Goal: Information Seeking & Learning: Learn about a topic

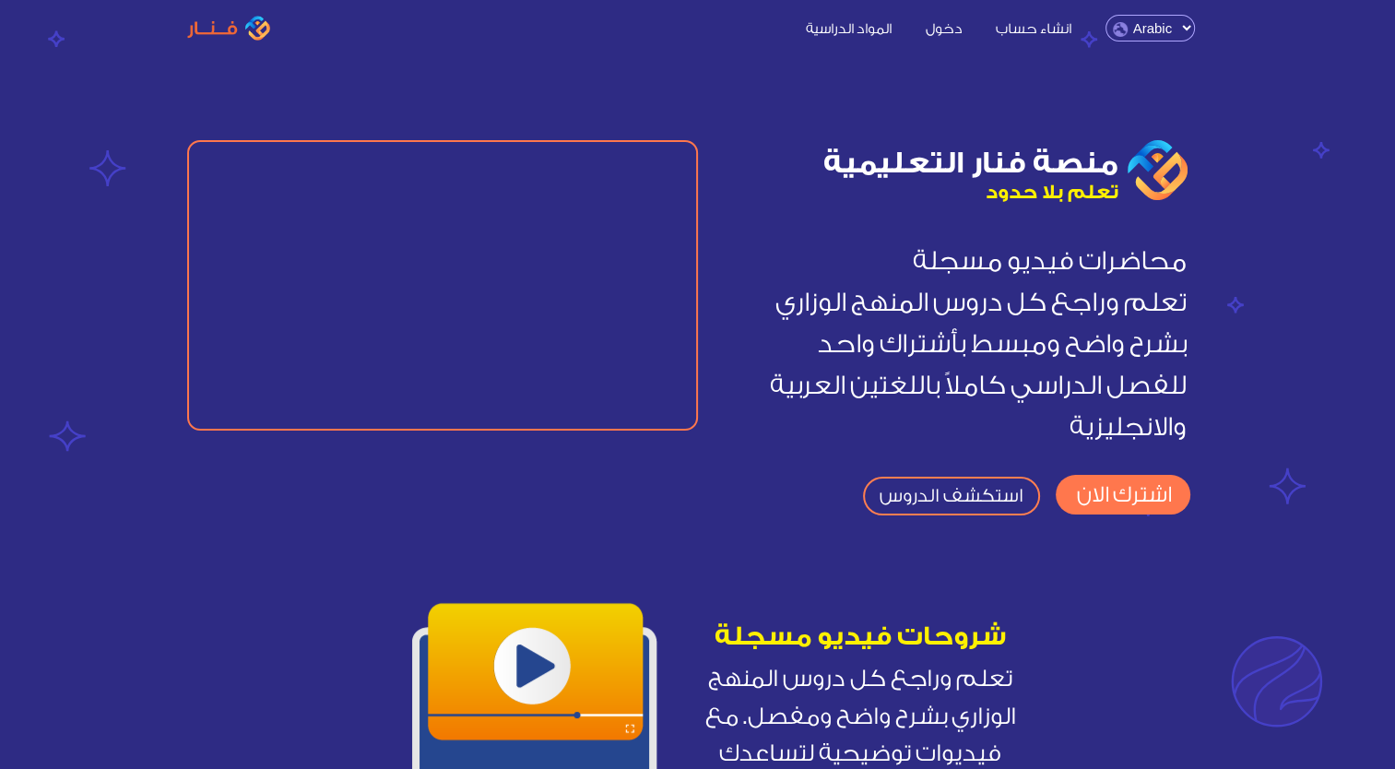
click at [960, 498] on link "استكشف الدروس" at bounding box center [951, 496] width 177 height 39
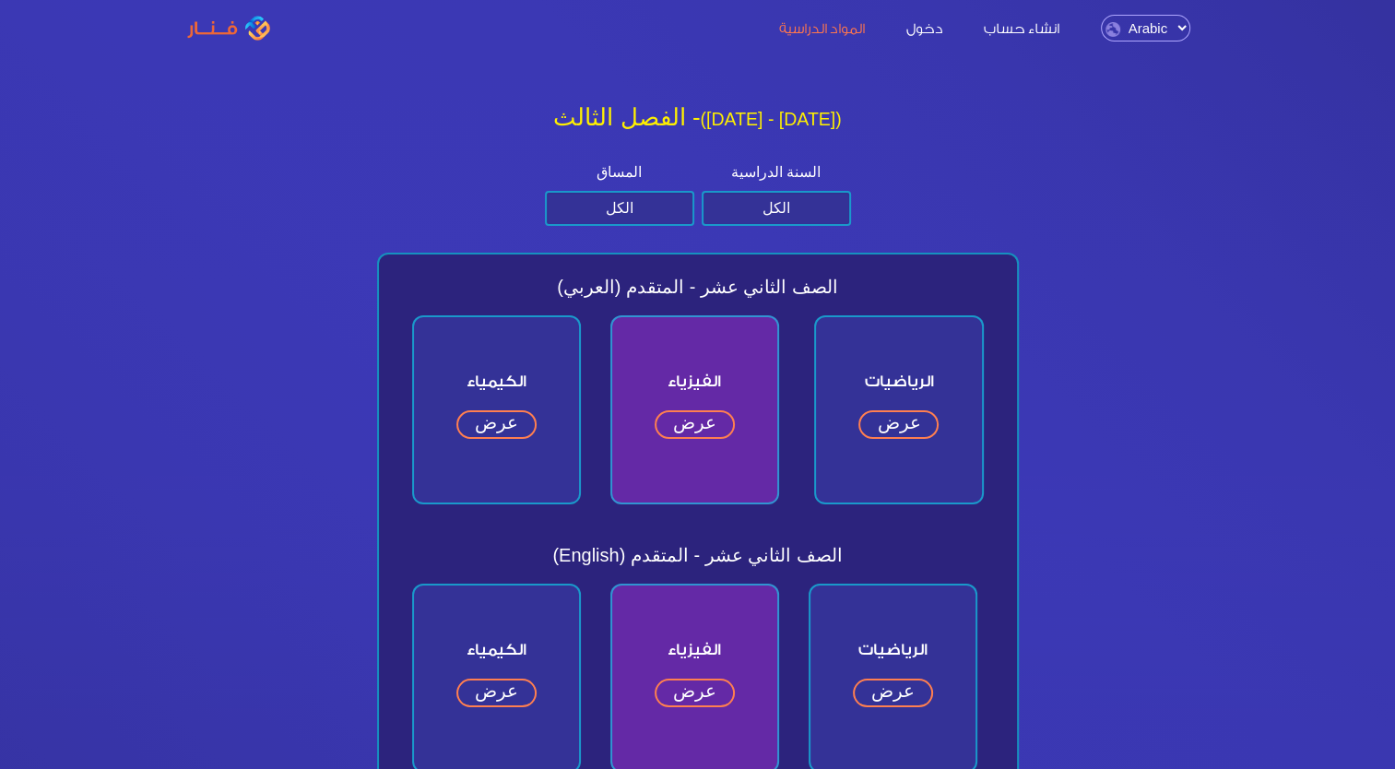
click at [898, 418] on link "عرض" at bounding box center [898, 424] width 80 height 29
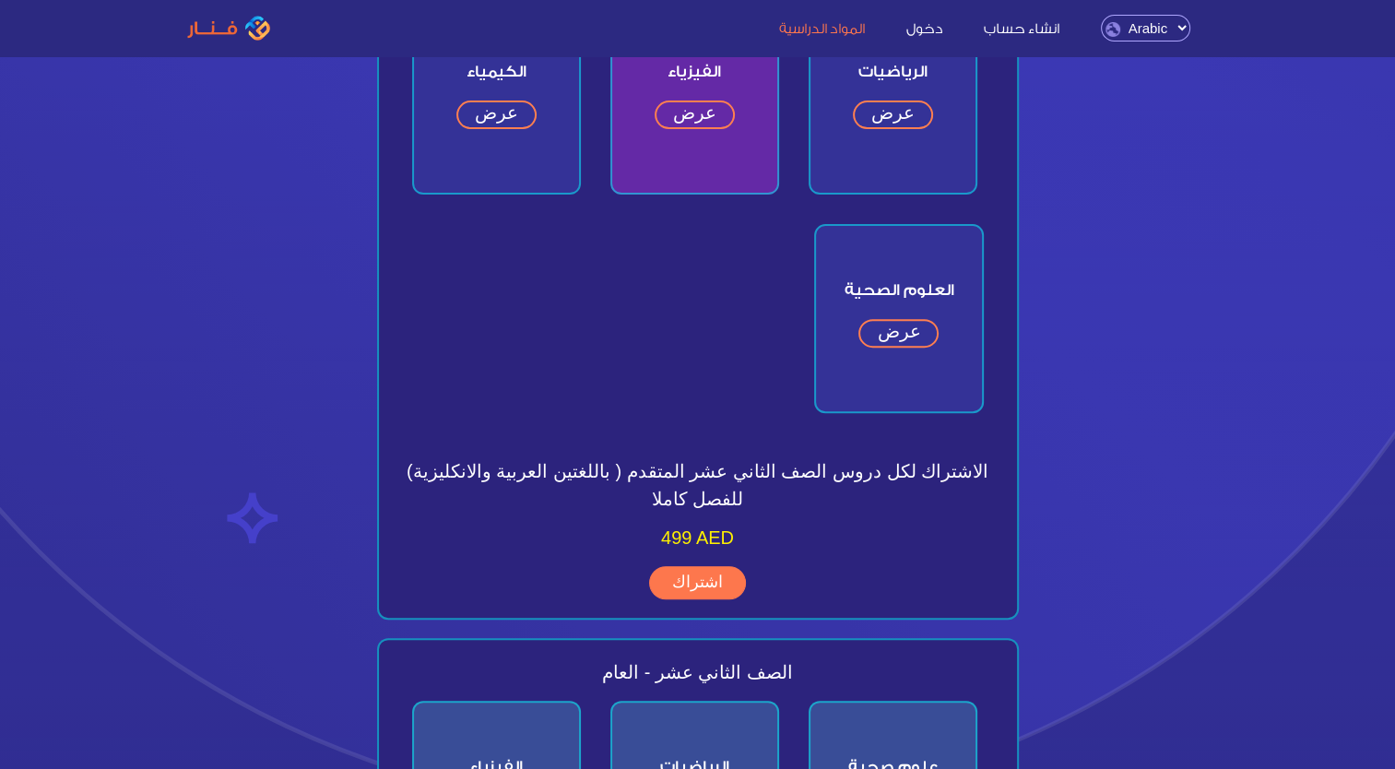
scroll to position [553, 0]
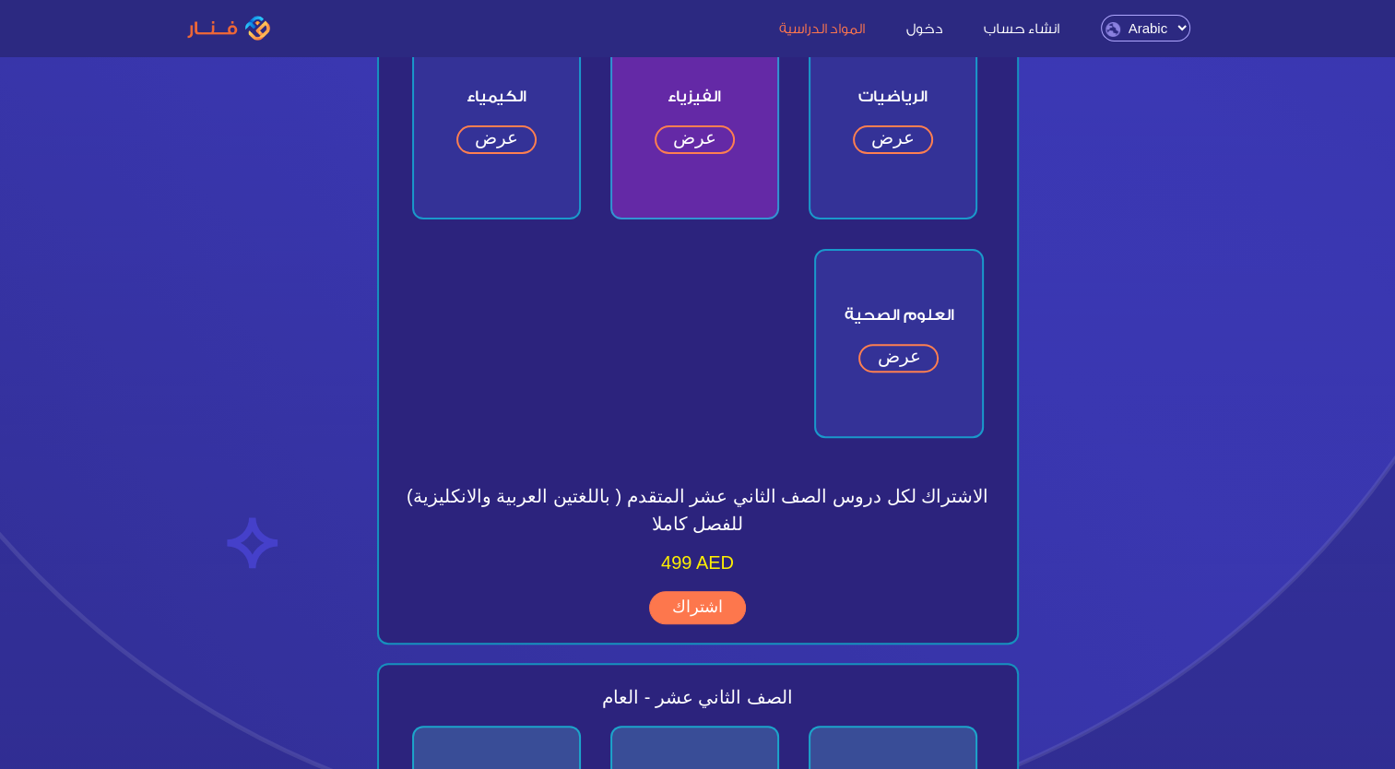
click at [892, 361] on link "عرض" at bounding box center [898, 358] width 80 height 29
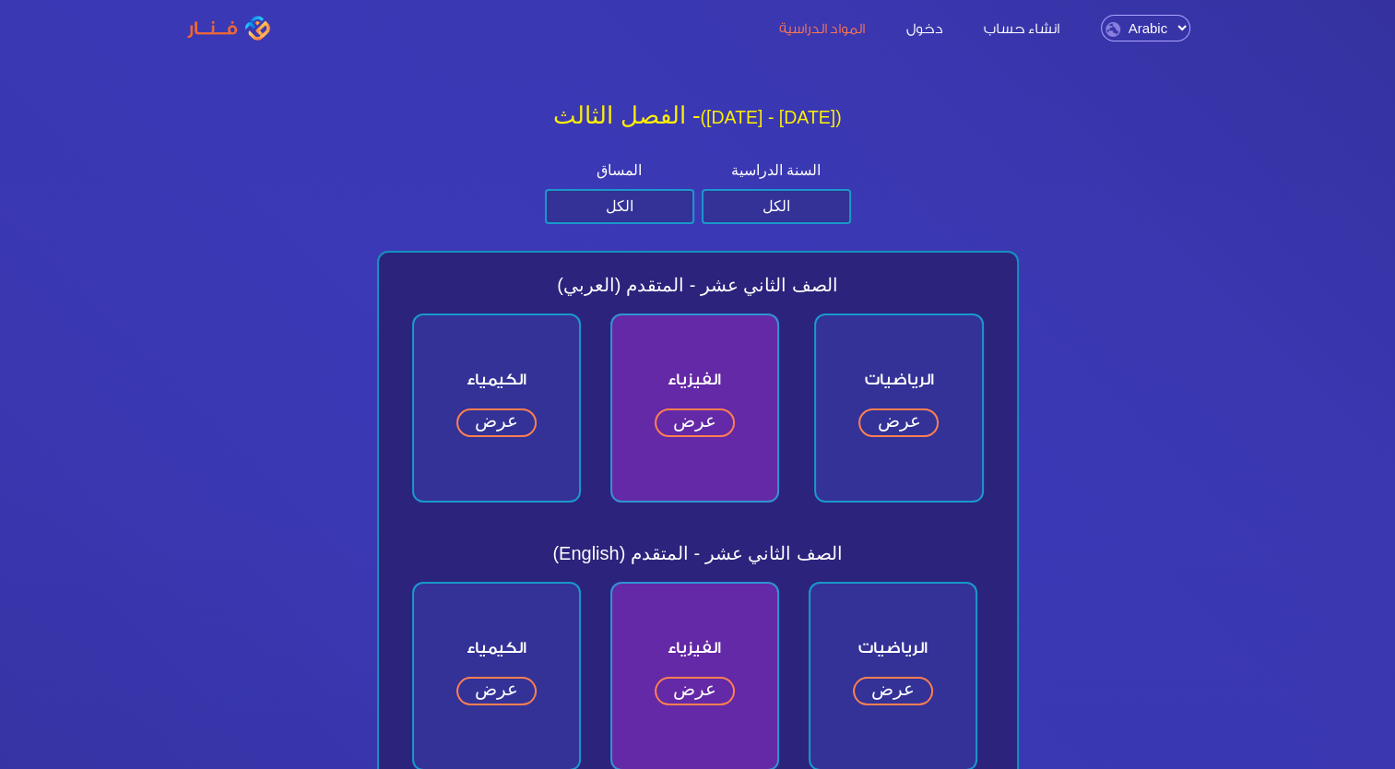
scroll to position [0, 0]
click at [729, 208] on select "الكل الصف الثاني عشر الصف الحادي عشر الصف العاشر الصف التاسع" at bounding box center [775, 208] width 149 height 35
click at [631, 209] on select "الكل متقدم عام" at bounding box center [619, 208] width 149 height 35
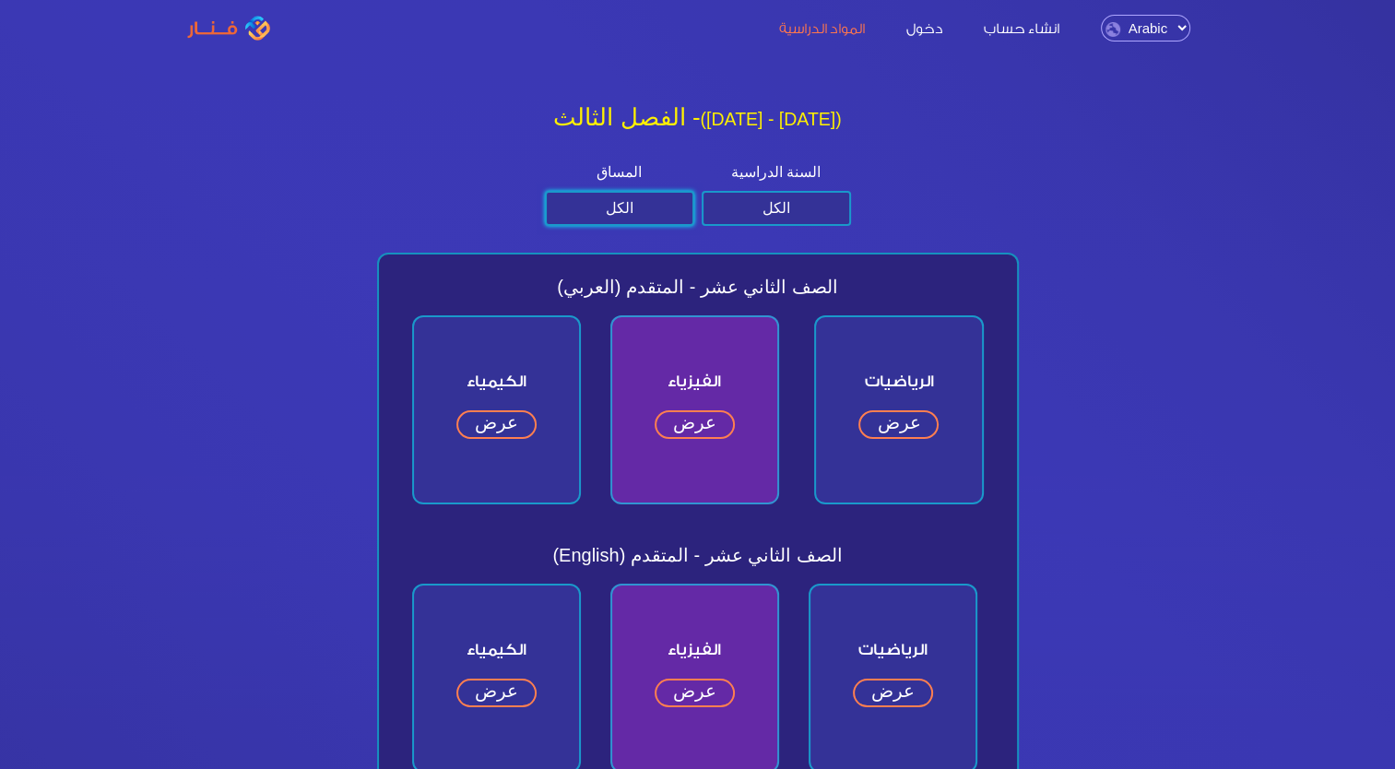
click at [807, 32] on link "المواد الدراسية" at bounding box center [821, 27] width 123 height 19
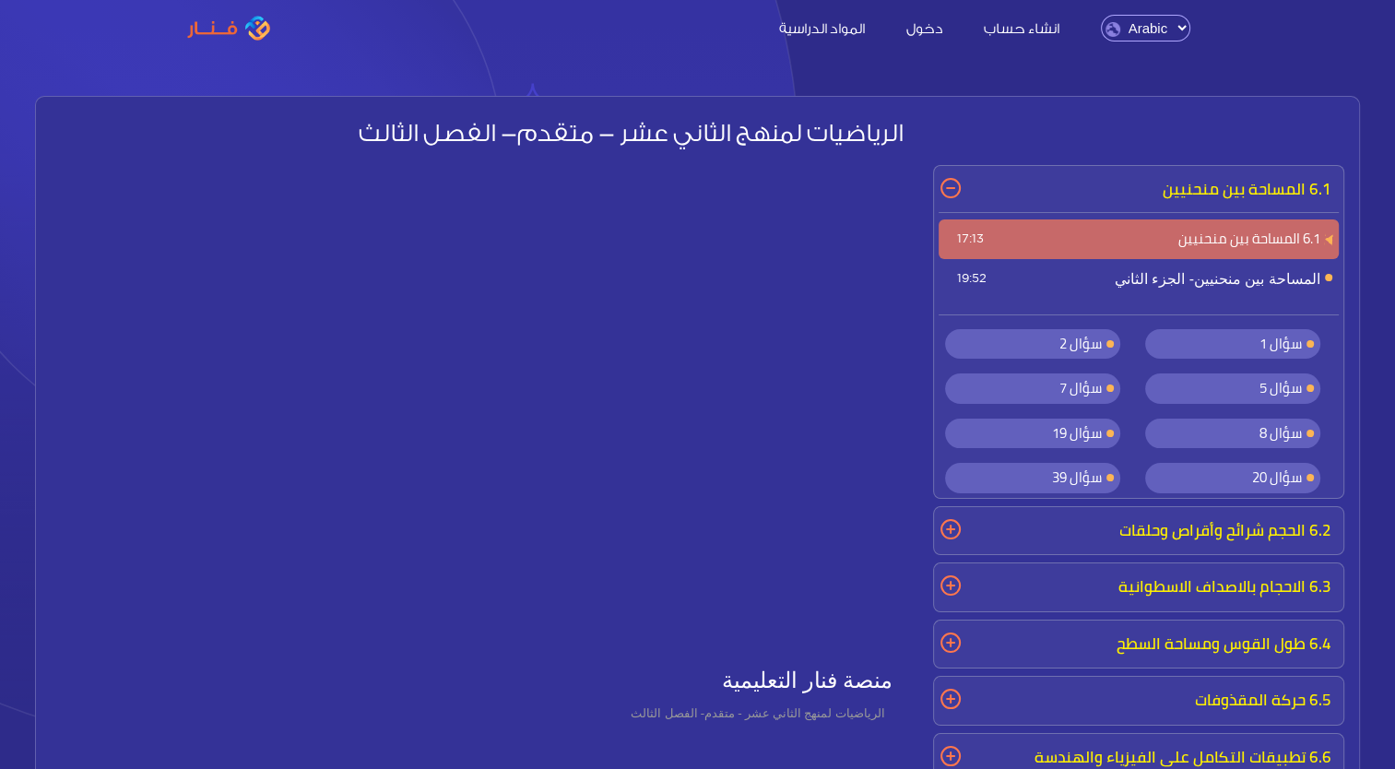
click at [1239, 340] on span "سؤال 1" at bounding box center [1232, 344] width 175 height 30
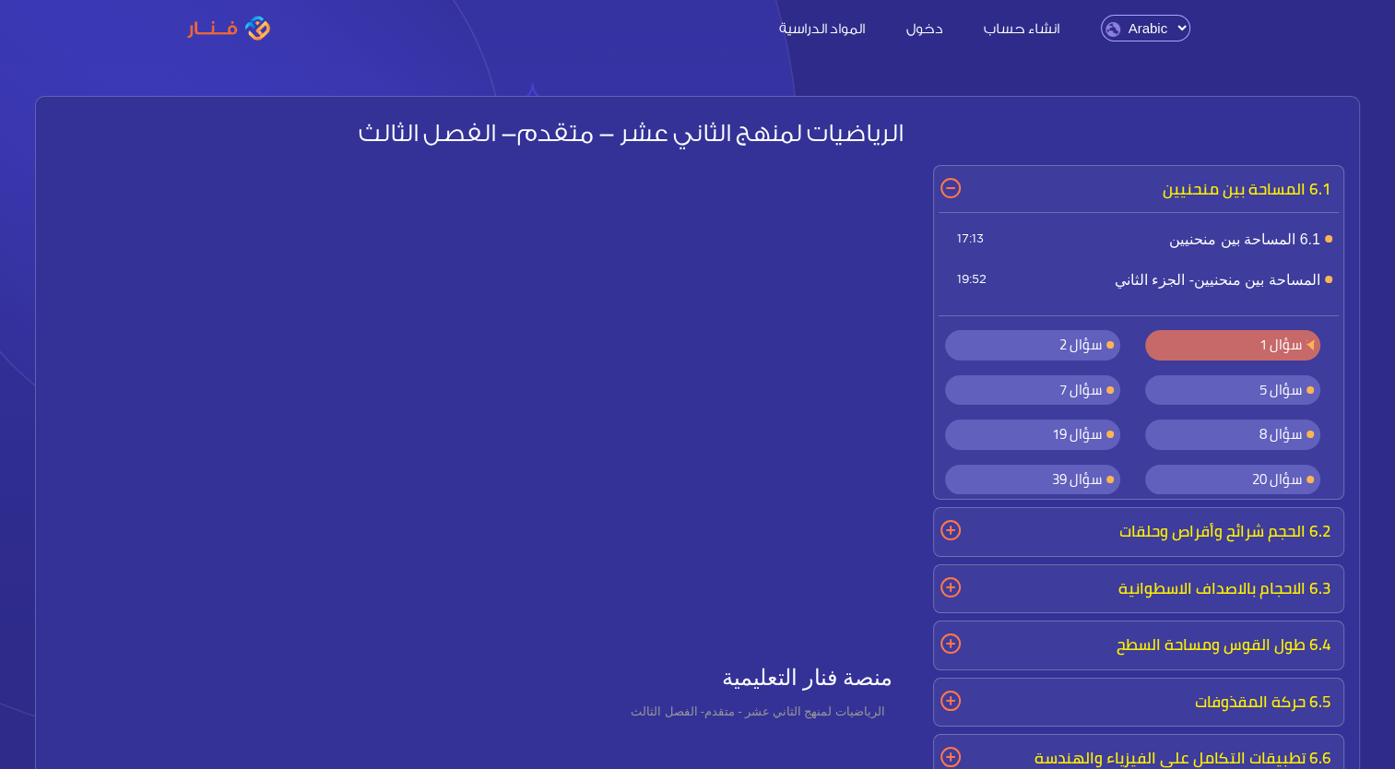
click at [1063, 343] on span "سؤال 2" at bounding box center [1080, 344] width 42 height 27
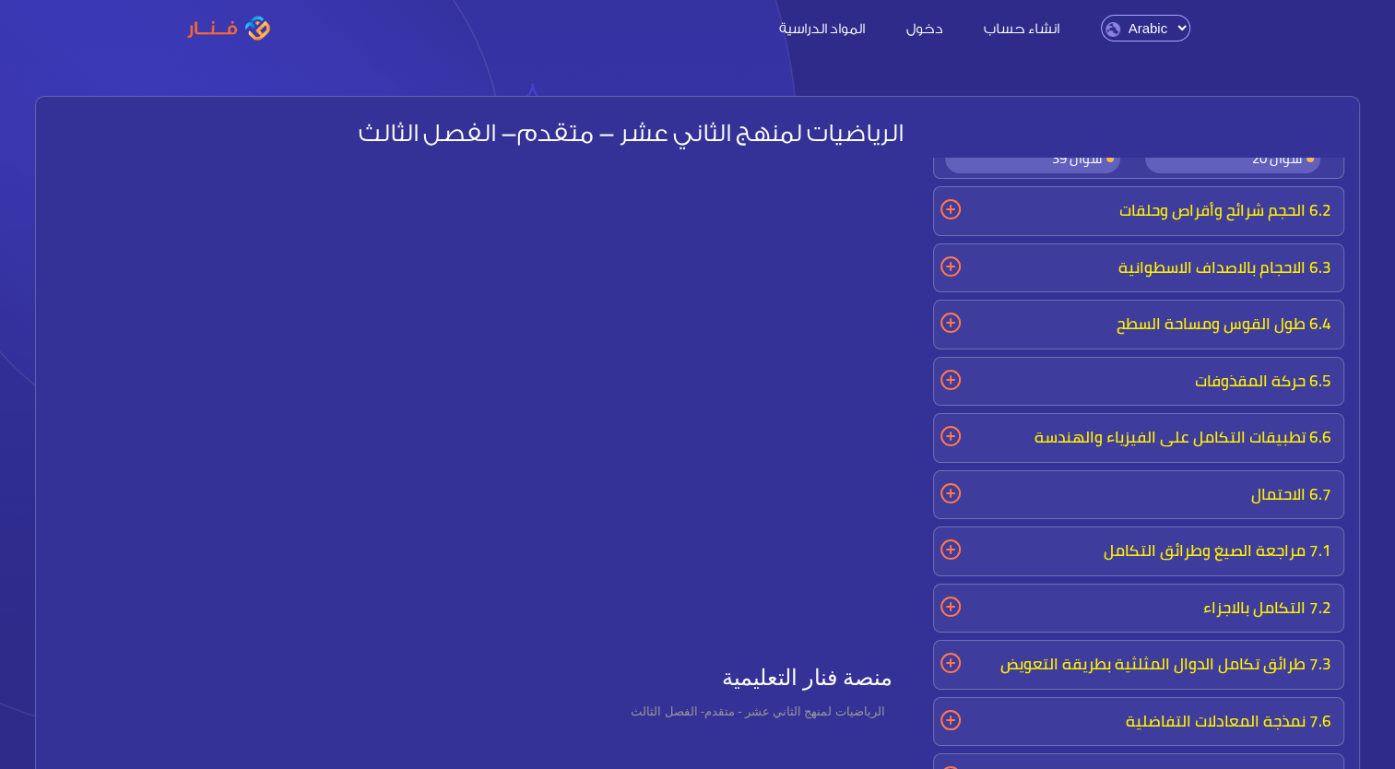
scroll to position [136, 0]
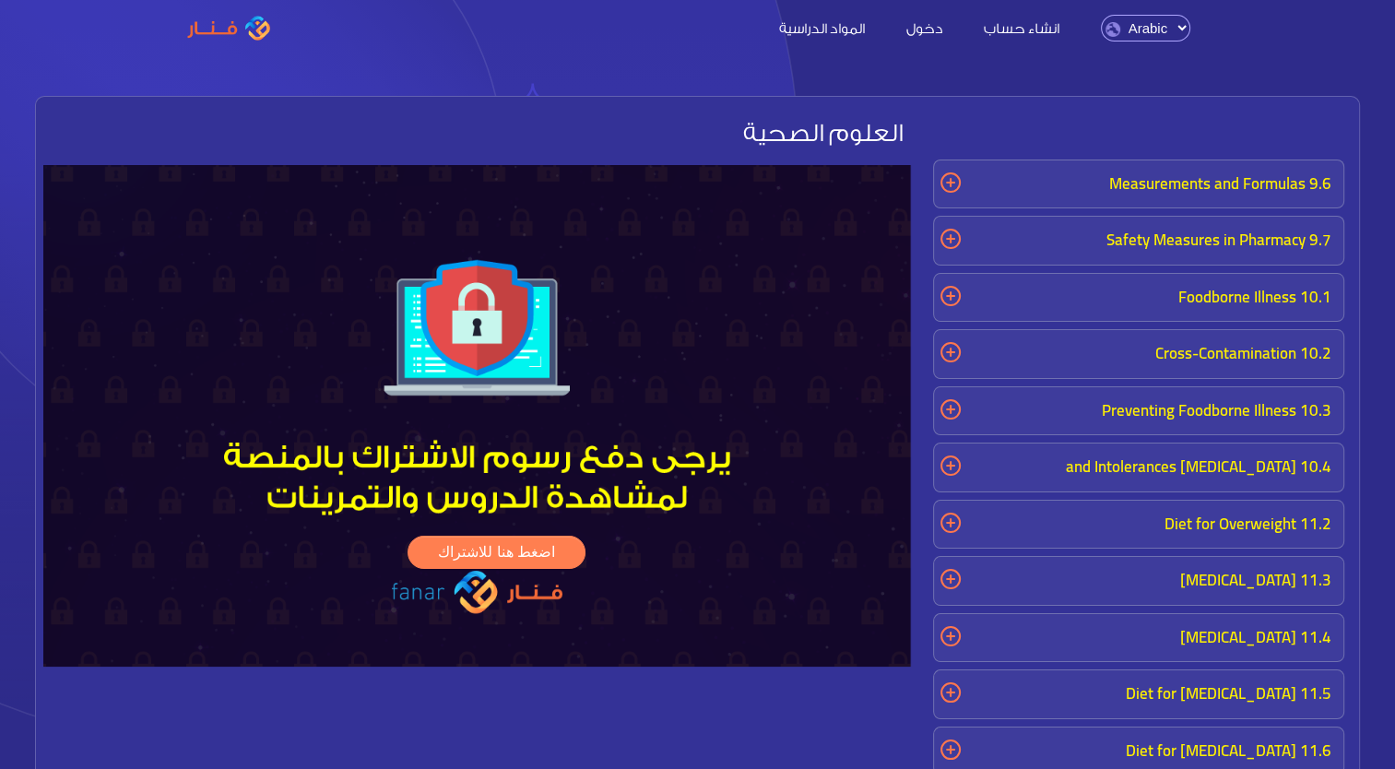
scroll to position [422, 0]
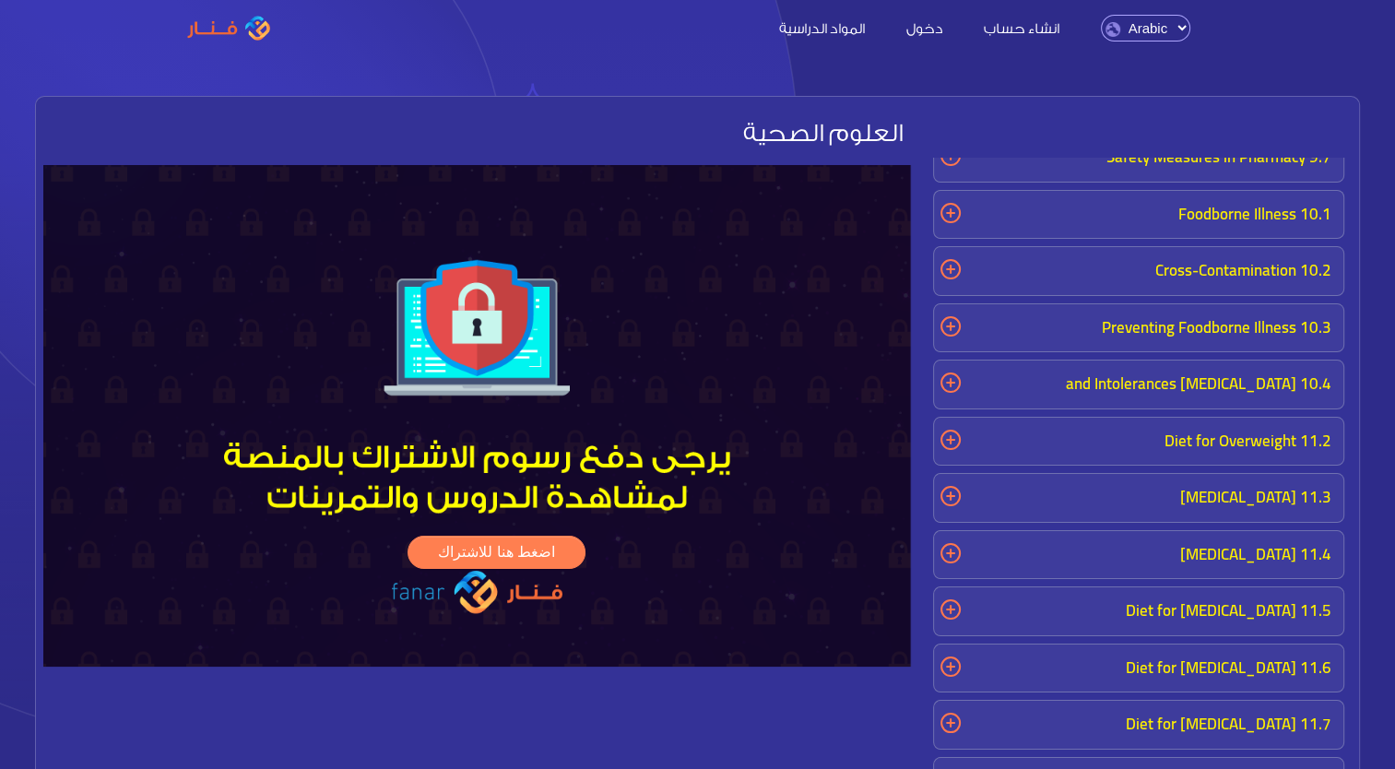
click at [1180, 599] on p "11.5 Diet for Diabetes" at bounding box center [1138, 611] width 400 height 39
click at [1176, 647] on span "Diet for Diabetes 06:1" at bounding box center [1138, 662] width 400 height 41
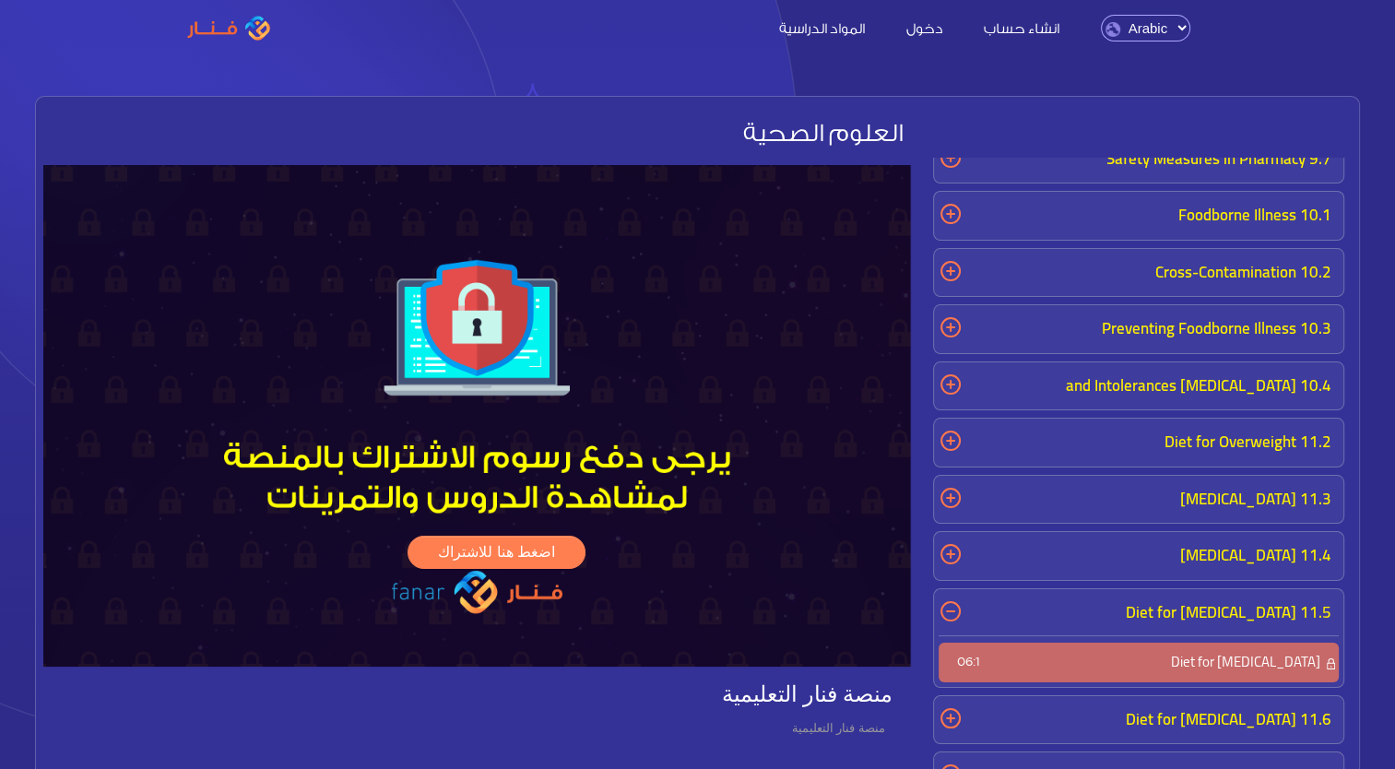
scroll to position [424, 0]
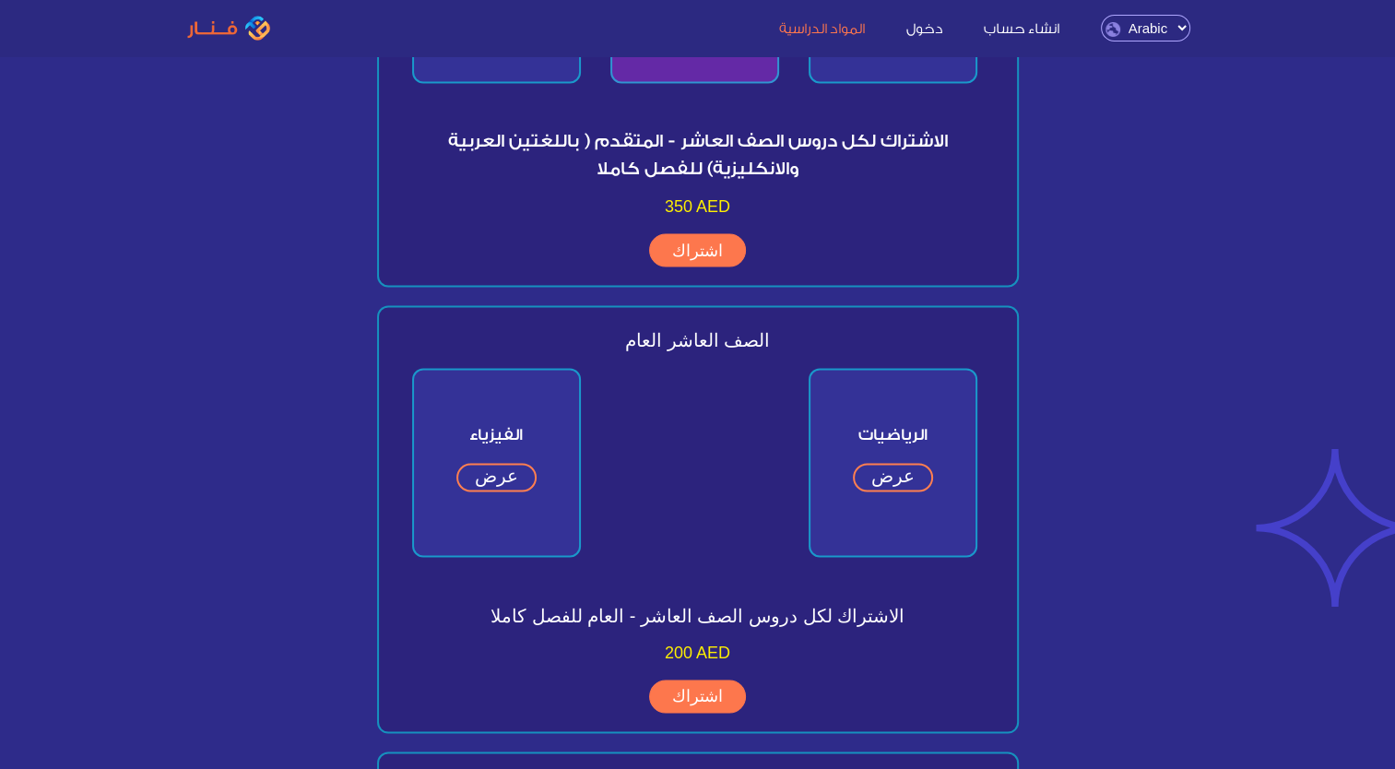
scroll to position [3411, 0]
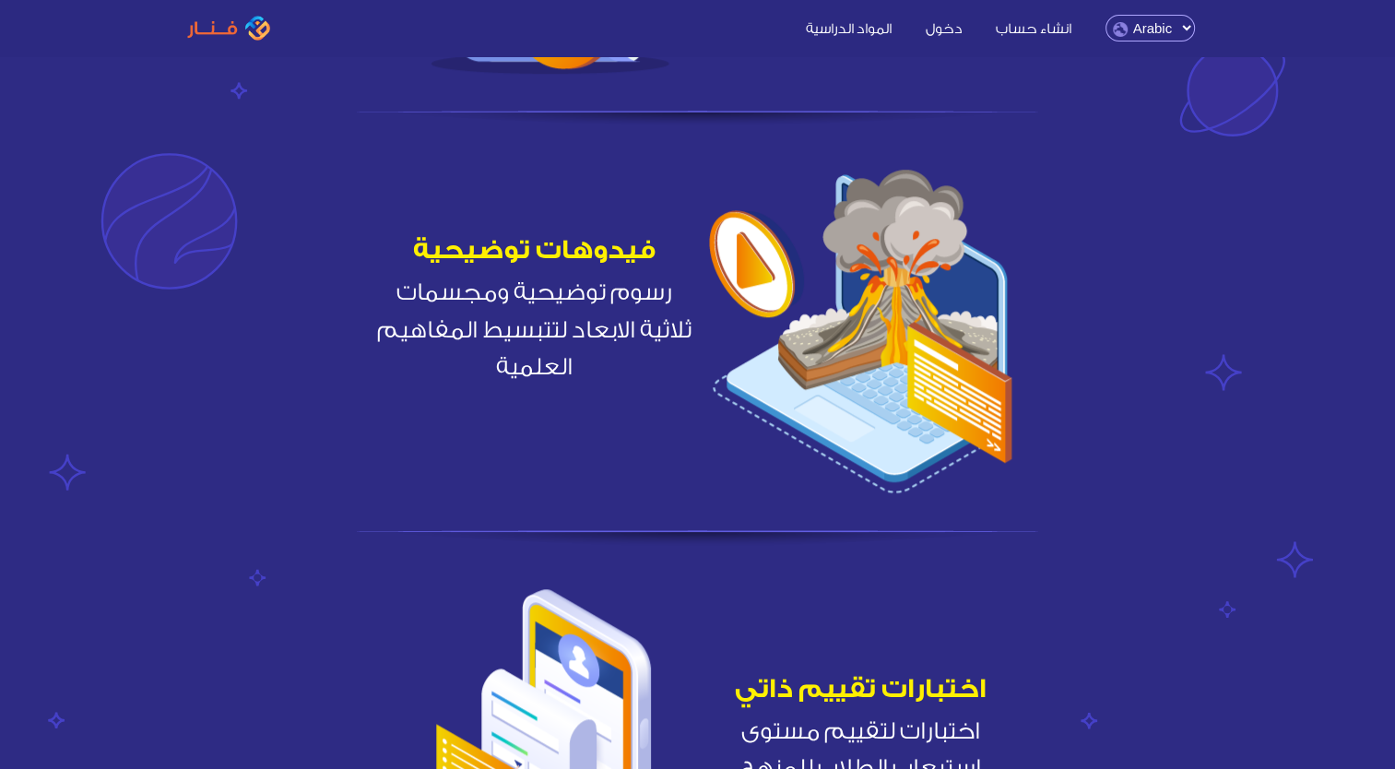
scroll to position [1475, 0]
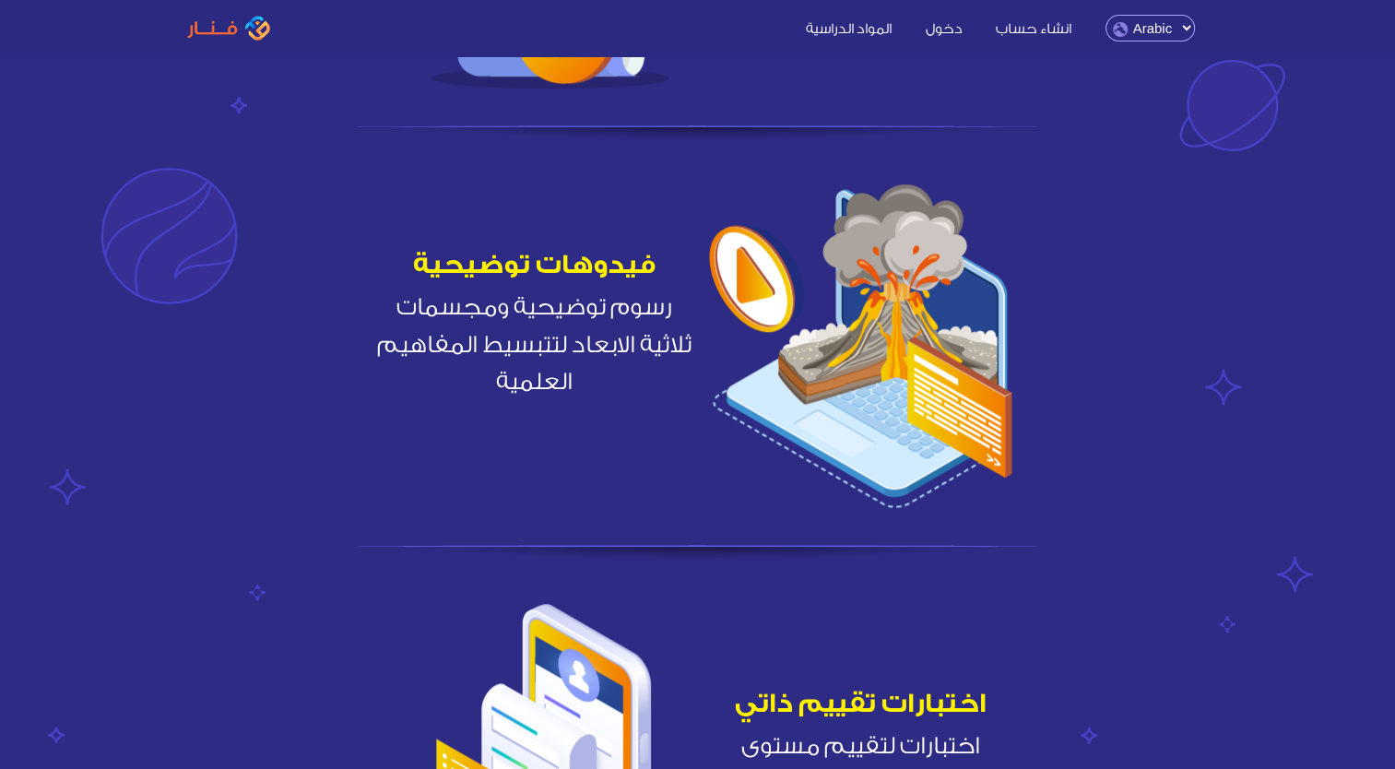
click at [557, 254] on h5 "فيدوهات توضيحية" at bounding box center [533, 264] width 325 height 33
click at [547, 332] on span "رسوم توضيحية ومجسمات ثلاثية الابعاد لتتبسيط المفاهيم العلمية" at bounding box center [533, 345] width 325 height 112
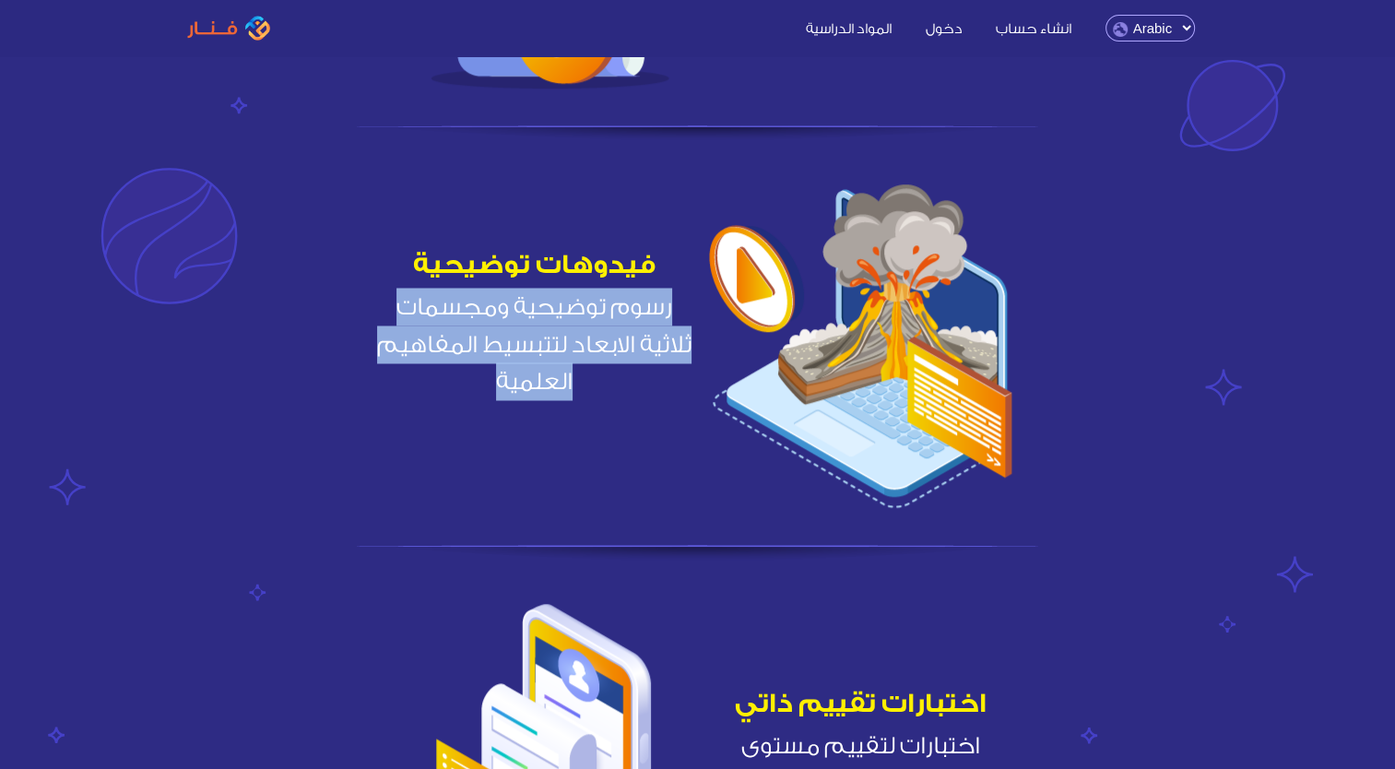
click at [547, 332] on span "رسوم توضيحية ومجسمات ثلاثية الابعاد لتتبسيط المفاهيم العلمية" at bounding box center [533, 345] width 325 height 112
click at [913, 371] on img at bounding box center [860, 345] width 303 height 326
click at [867, 426] on img at bounding box center [860, 345] width 303 height 326
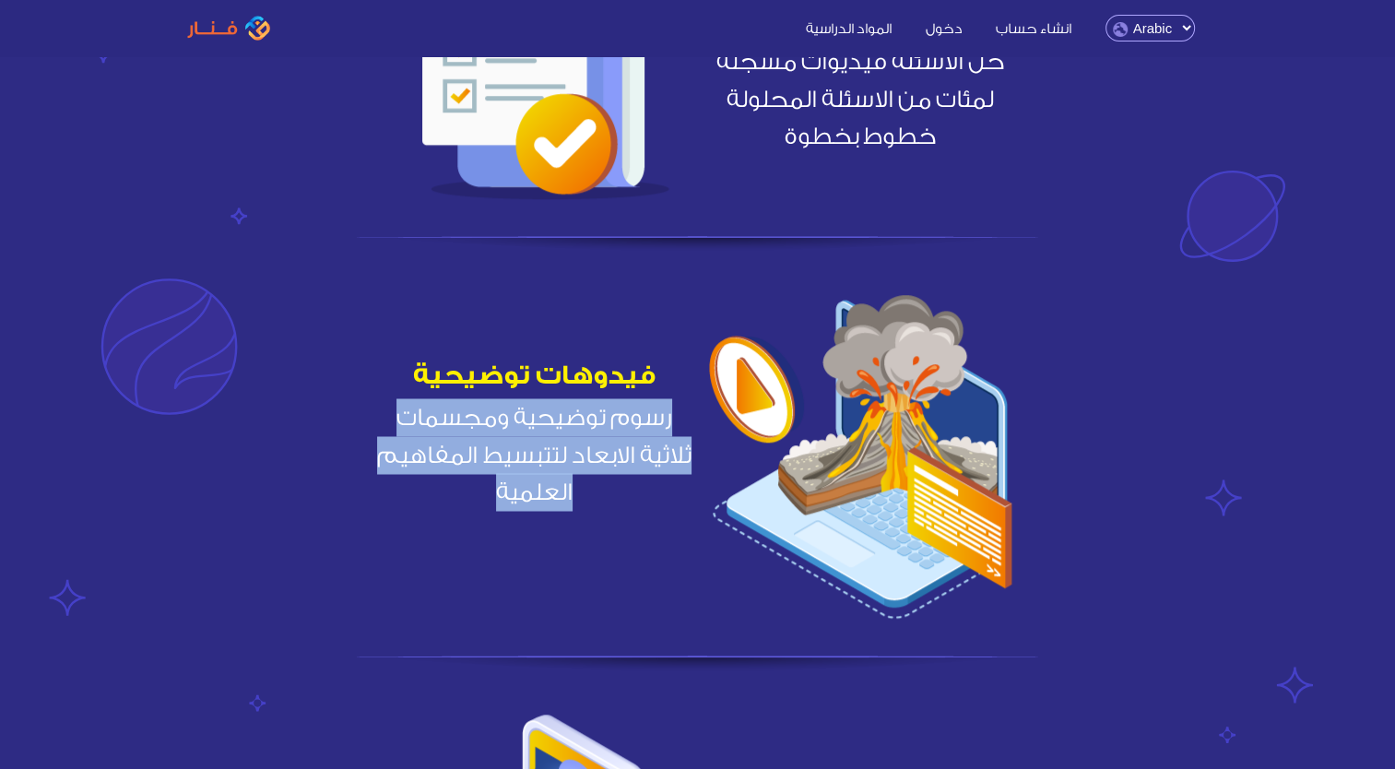
scroll to position [1361, 0]
